Goal: Find specific page/section: Find specific page/section

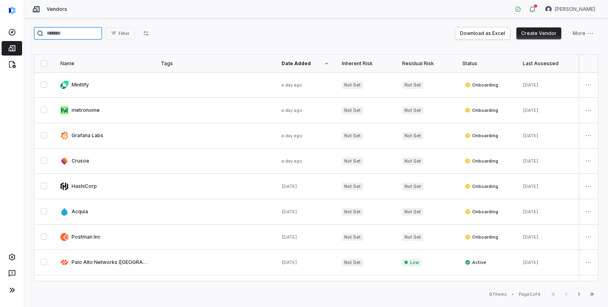
click at [64, 33] on input "search" at bounding box center [68, 33] width 68 height 13
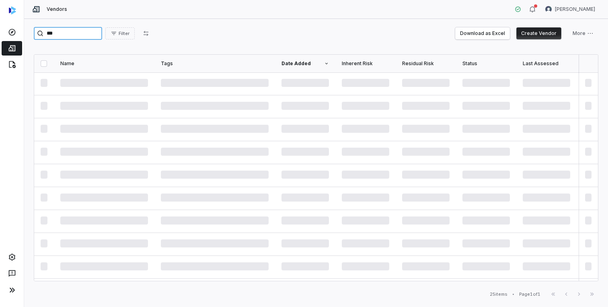
type input "****"
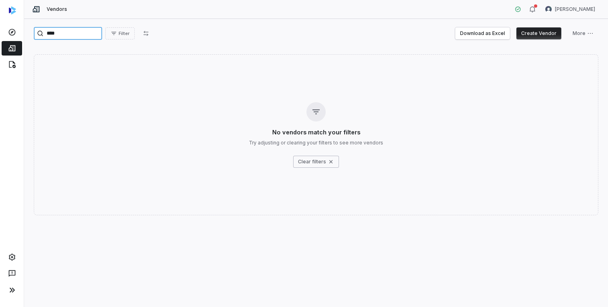
click at [60, 36] on input "****" at bounding box center [68, 33] width 68 height 13
